Goal: Task Accomplishment & Management: Use online tool/utility

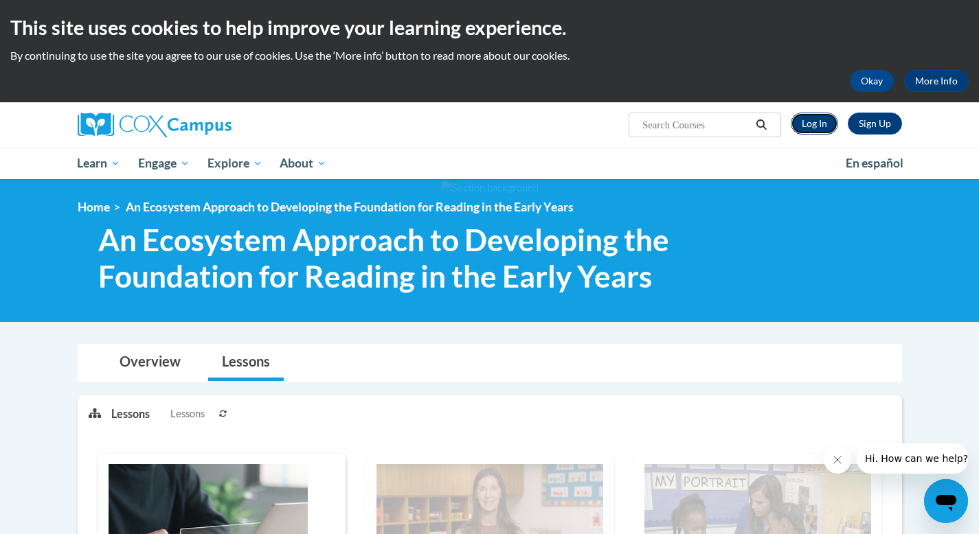
click at [811, 121] on link "Log In" at bounding box center [814, 124] width 47 height 22
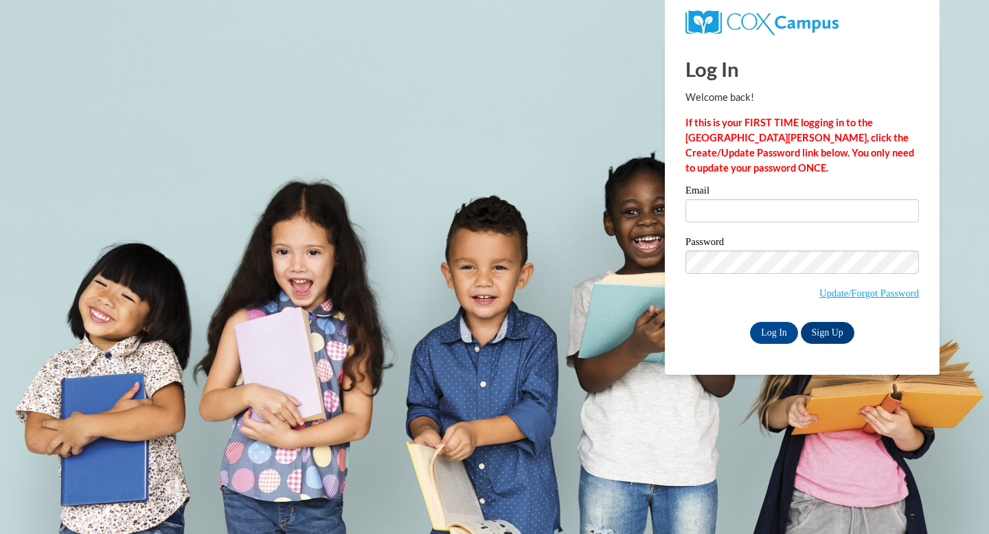
click at [740, 215] on input "Email" at bounding box center [803, 210] width 234 height 23
type input "[EMAIL_ADDRESS][DOMAIN_NAME]"
click at [771, 275] on span "Update/Forgot Password" at bounding box center [803, 279] width 234 height 57
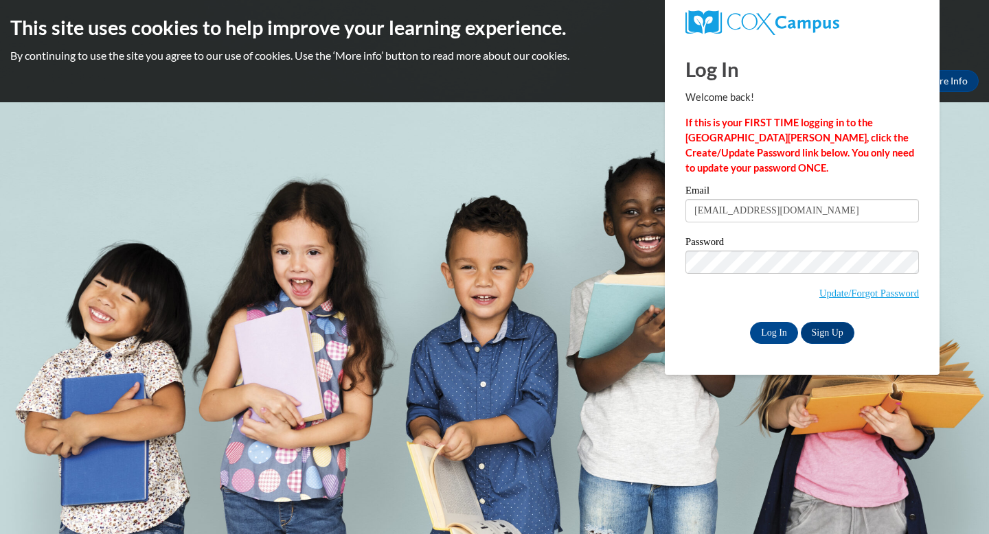
click at [770, 273] on span "Update/Forgot Password" at bounding box center [803, 279] width 234 height 57
click at [771, 334] on input "Log In" at bounding box center [774, 333] width 48 height 22
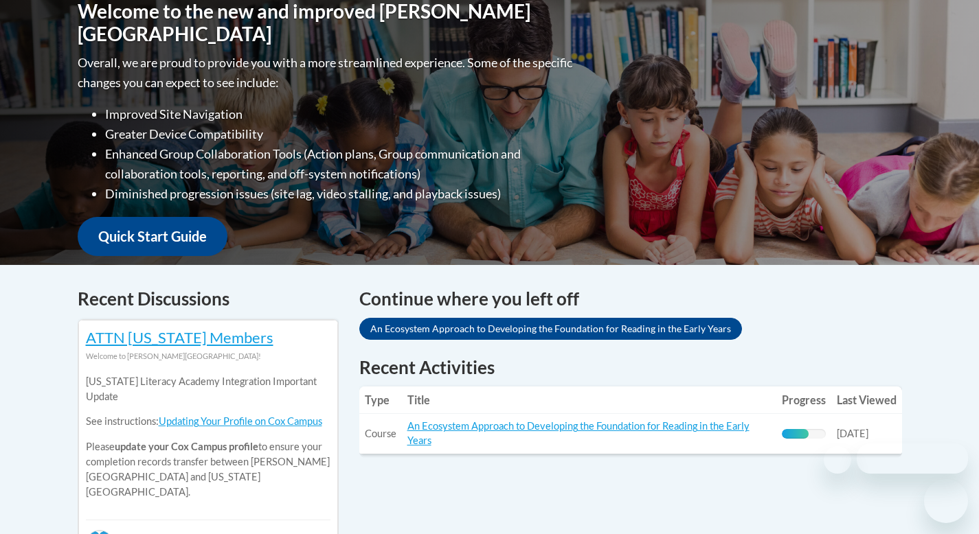
scroll to position [319, 0]
click at [668, 420] on td "Title: An Ecosystem Approach to Developing the Foundation for Reading in the Ea…" at bounding box center [589, 434] width 374 height 40
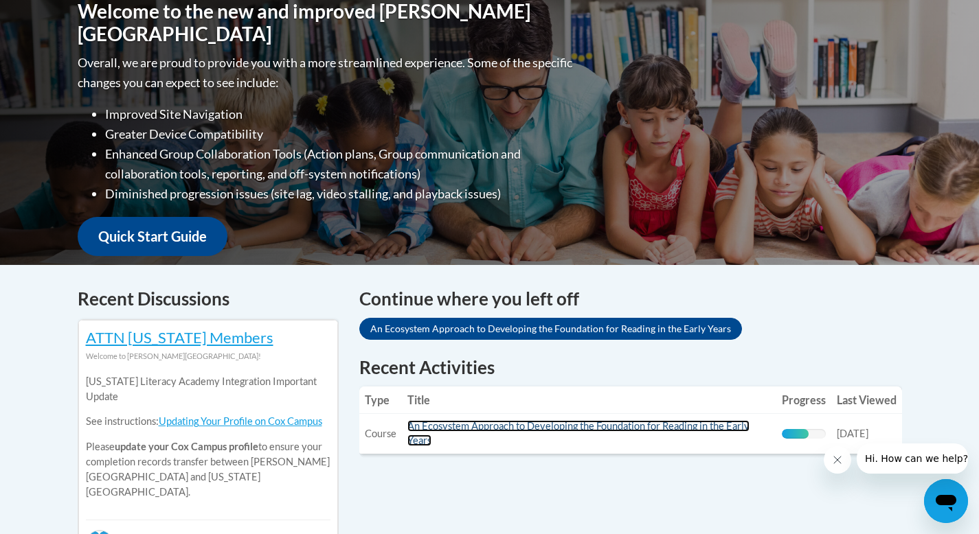
click at [668, 429] on link "An Ecosystem Approach to Developing the Foundation for Reading in the Early Yea…" at bounding box center [578, 433] width 342 height 26
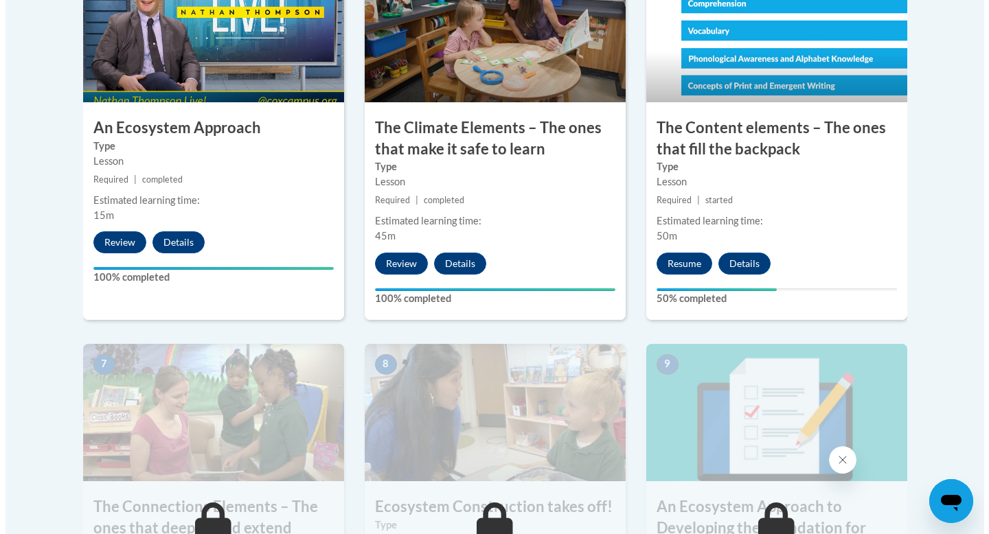
scroll to position [908, 0]
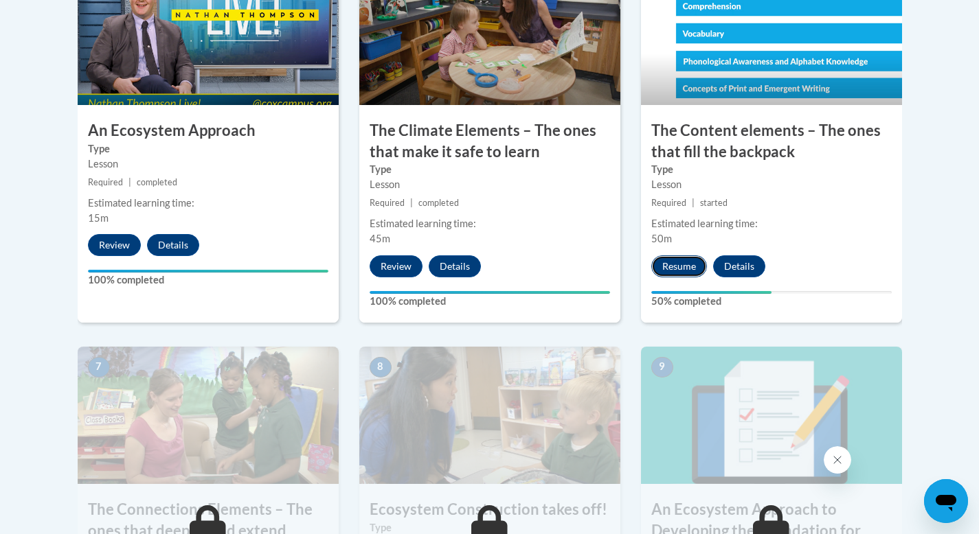
click at [680, 262] on button "Resume" at bounding box center [679, 267] width 56 height 22
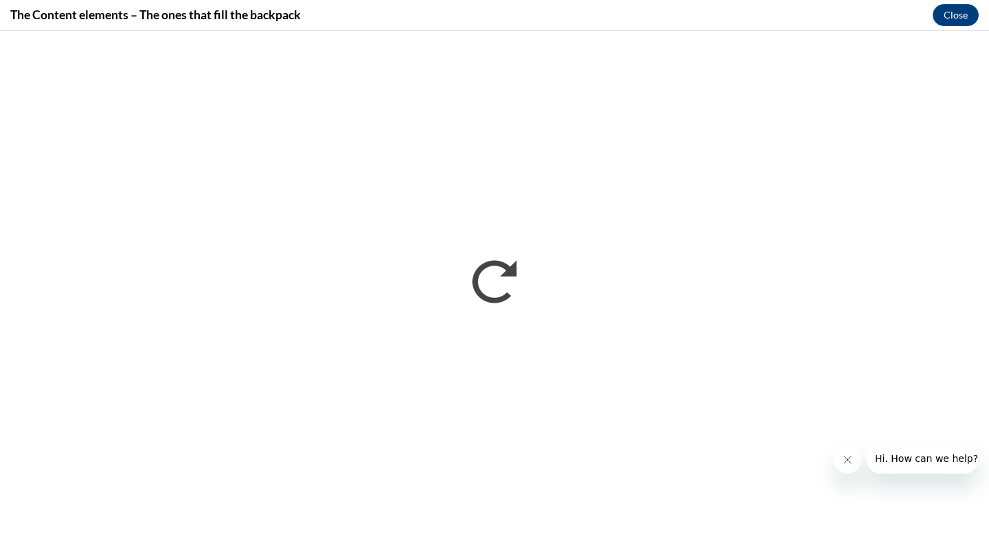
scroll to position [0, 0]
